Goal: Task Accomplishment & Management: Use online tool/utility

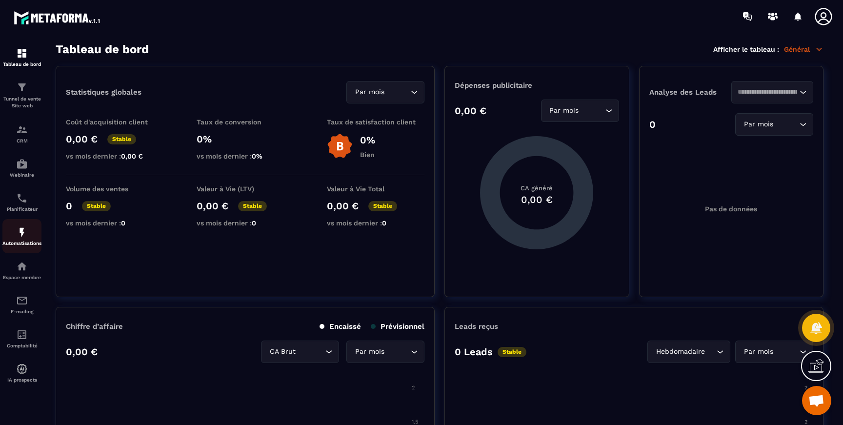
click at [26, 238] on img at bounding box center [22, 232] width 12 height 12
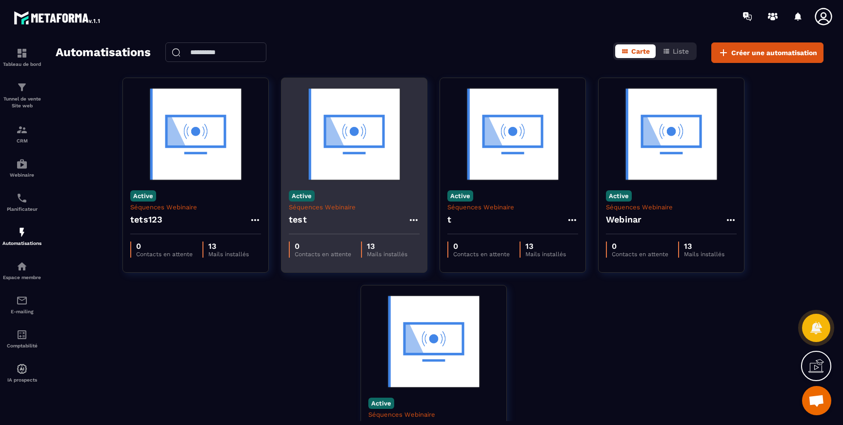
click at [369, 149] on img at bounding box center [354, 134] width 131 height 98
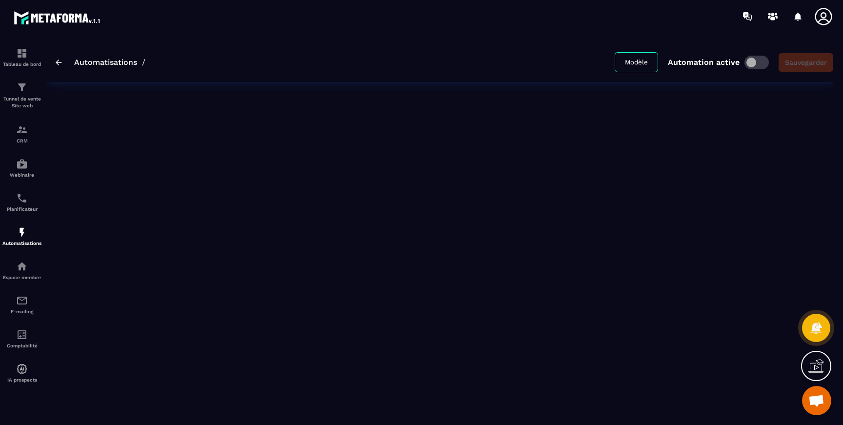
type input "****"
